Goal: Information Seeking & Learning: Learn about a topic

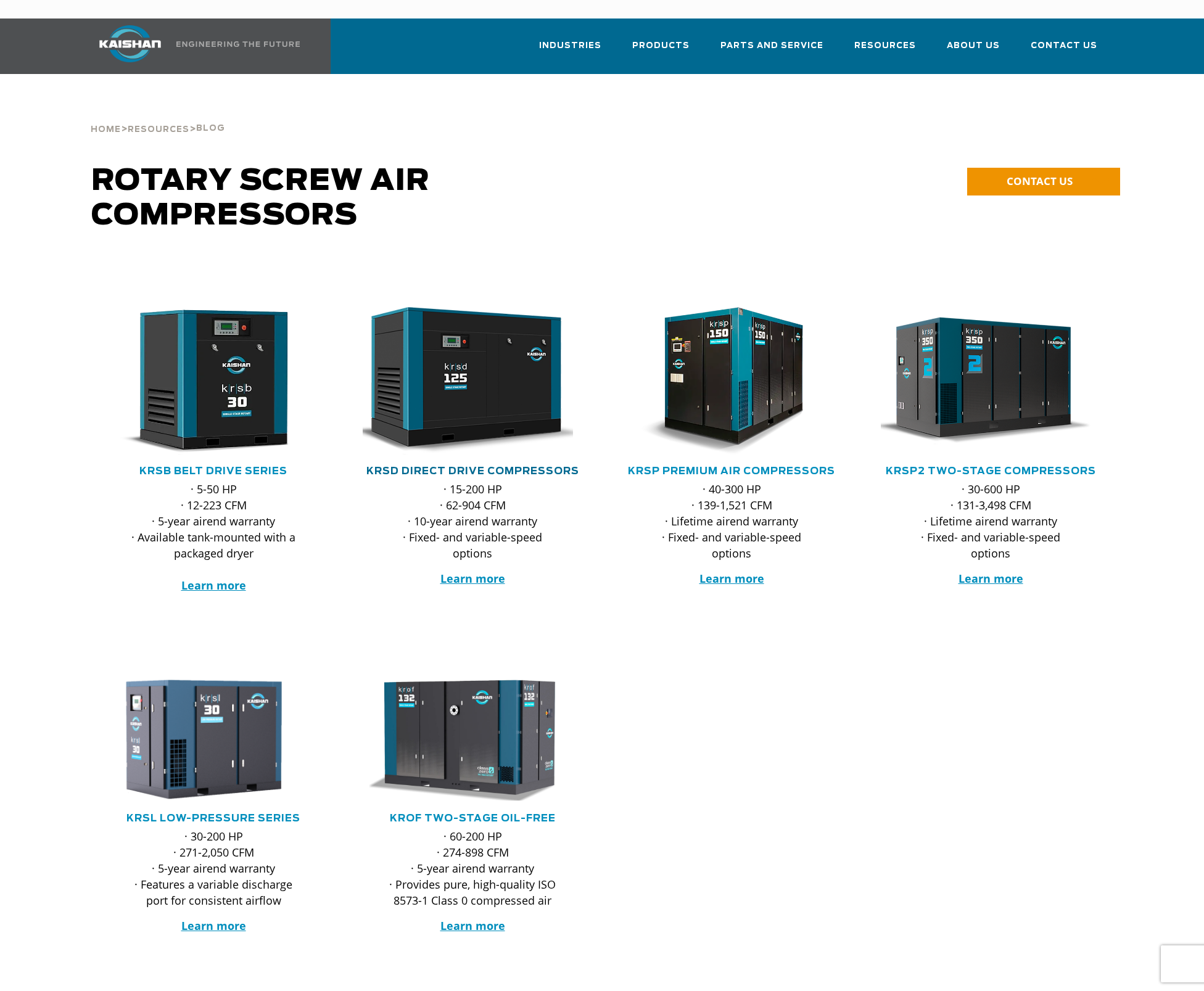
click at [460, 466] on link "KRSD Direct Drive Compressors" at bounding box center [473, 471] width 213 height 9
